Goal: Find specific page/section: Find specific page/section

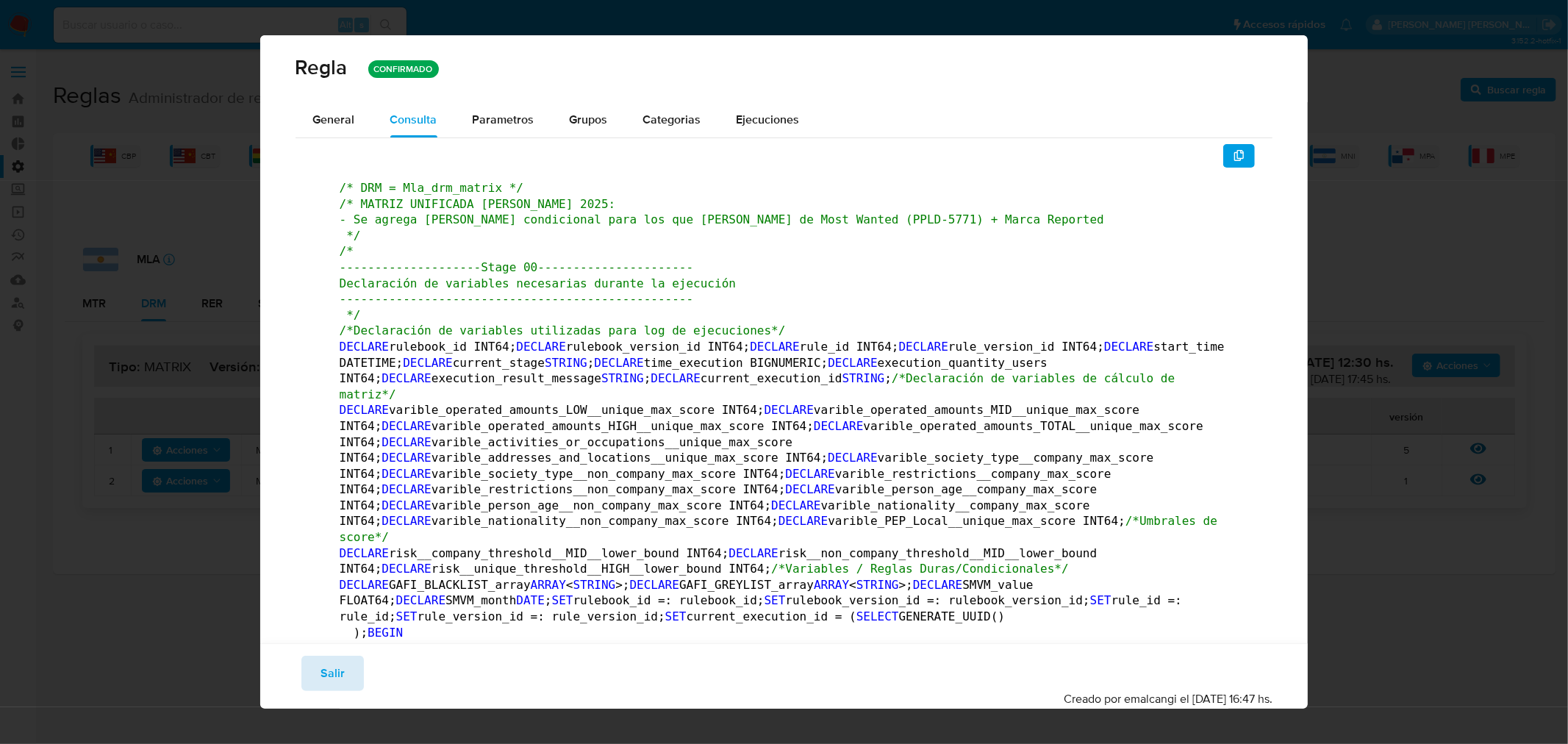
click at [342, 687] on span "Salir" at bounding box center [333, 674] width 24 height 33
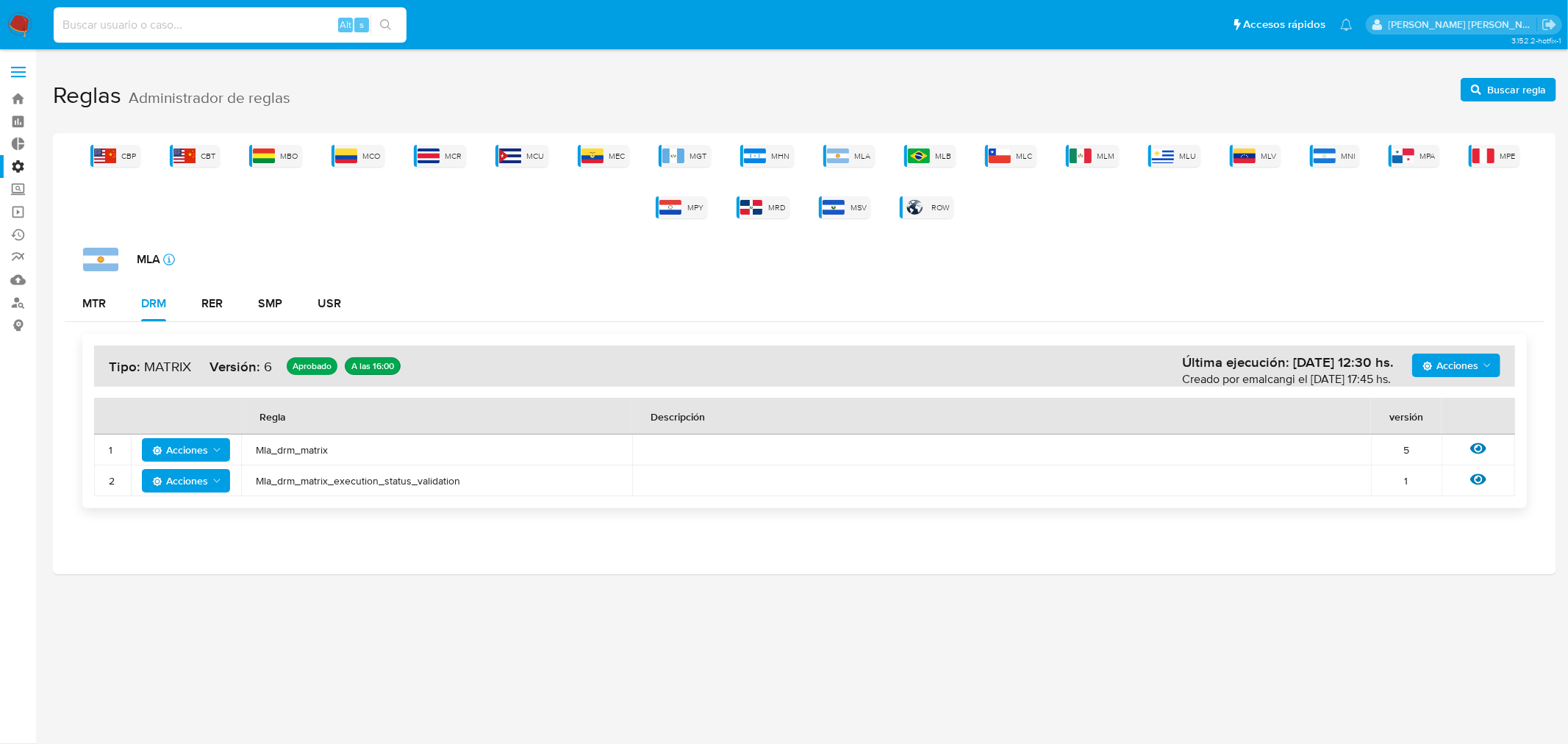
drag, startPoint x: 159, startPoint y: 24, endPoint x: 151, endPoint y: 18, distance: 10.0
click at [151, 18] on input at bounding box center [230, 24] width 353 height 19
paste input "57200010"
type input "57200010"
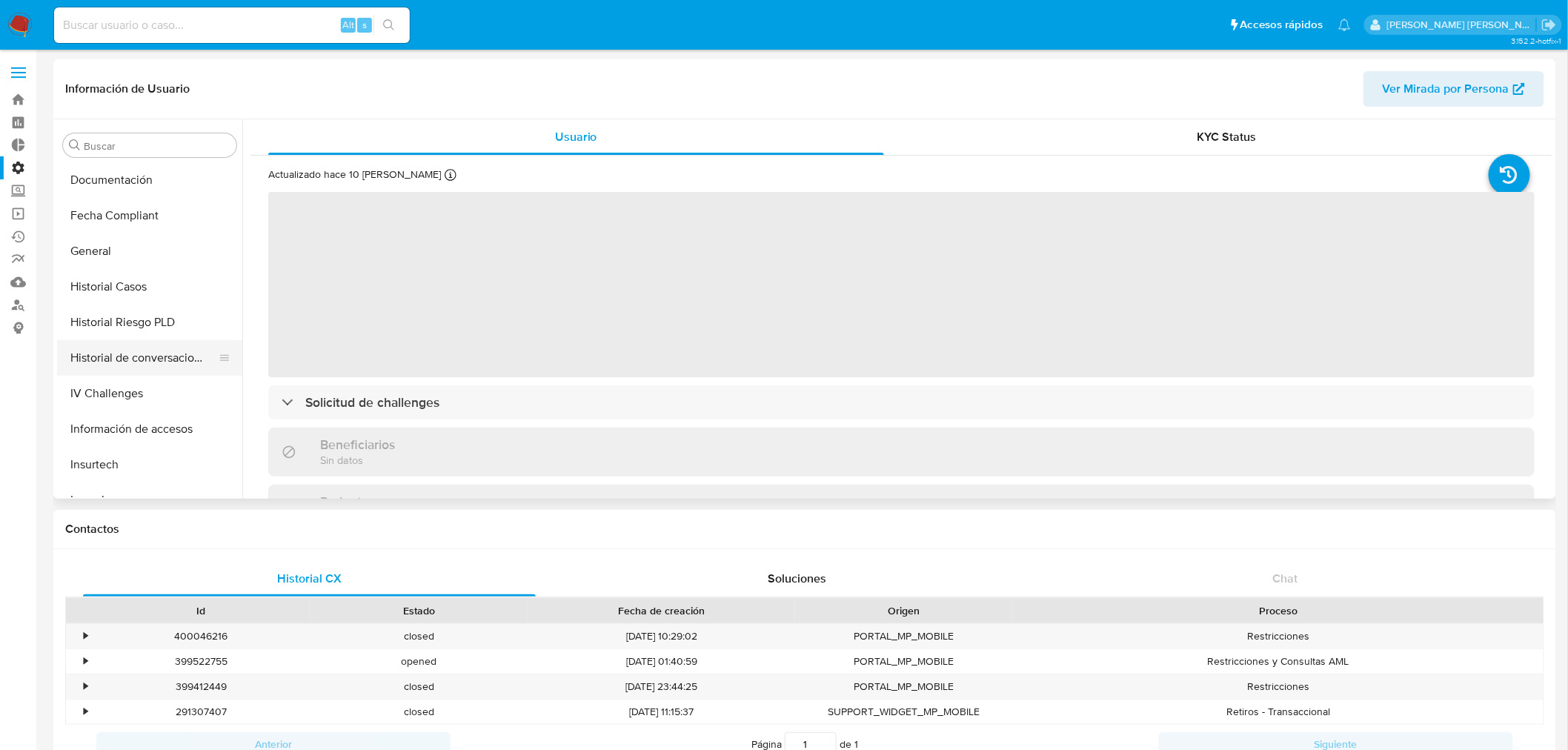
scroll to position [249, 0]
select select "10"
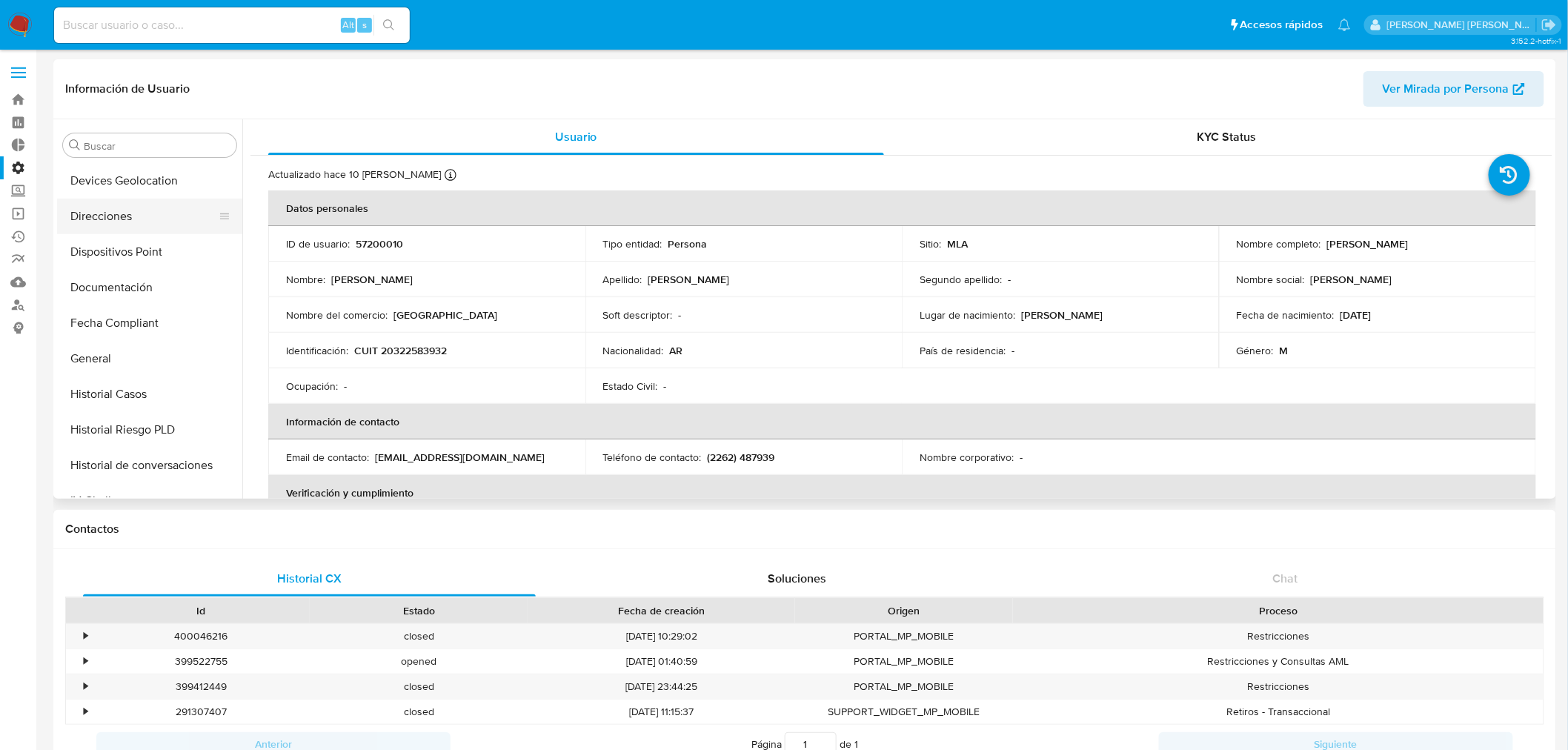
click at [113, 208] on button "Direcciones" at bounding box center [144, 216] width 173 height 35
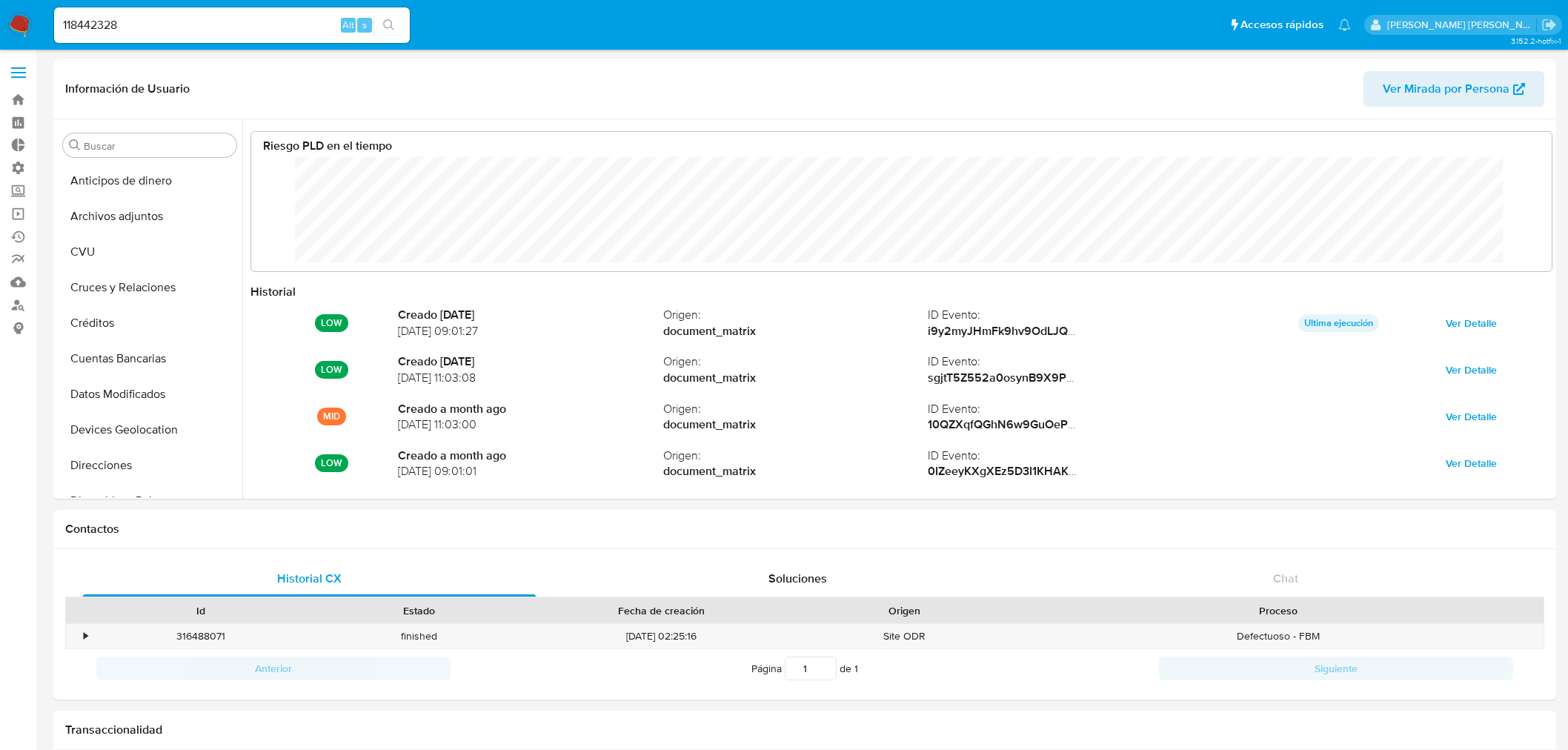
select select "10"
